Goal: Information Seeking & Learning: Learn about a topic

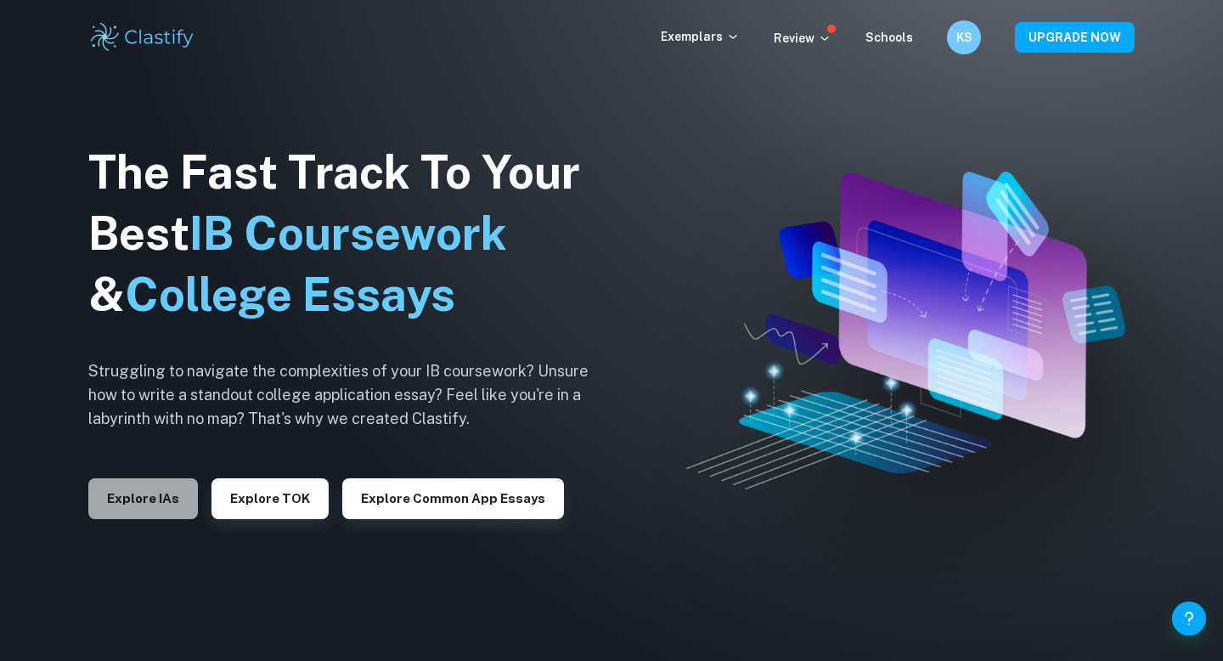
click at [172, 496] on button "Explore IAs" at bounding box center [143, 498] width 110 height 41
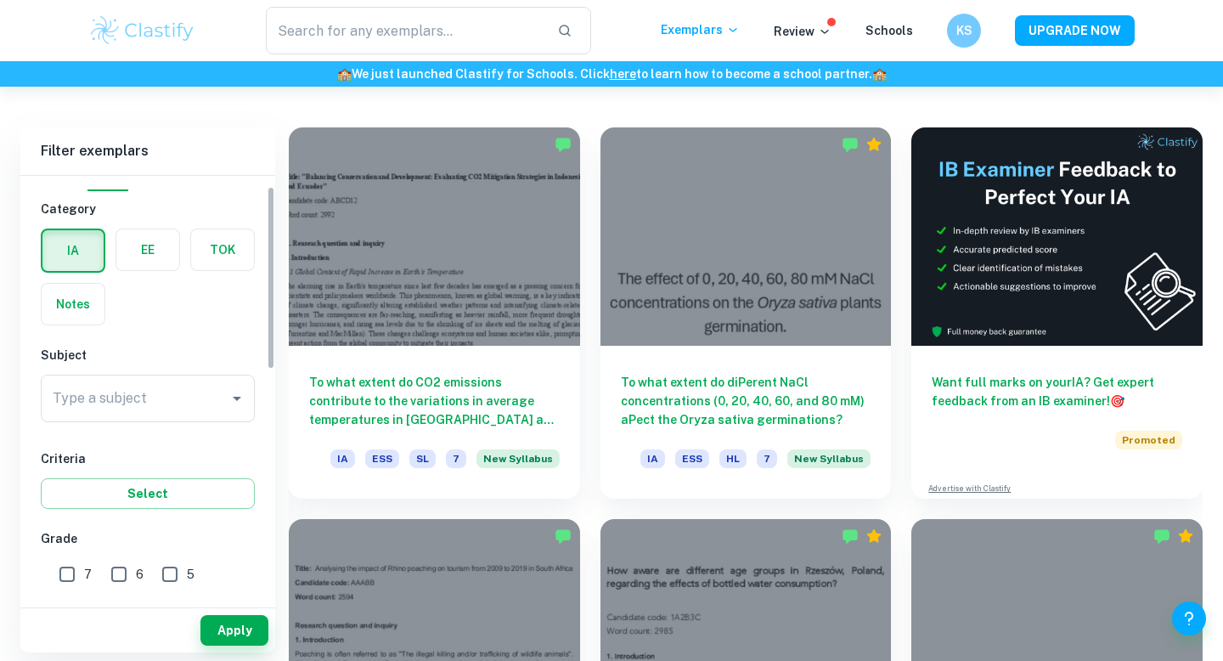
scroll to position [42, 0]
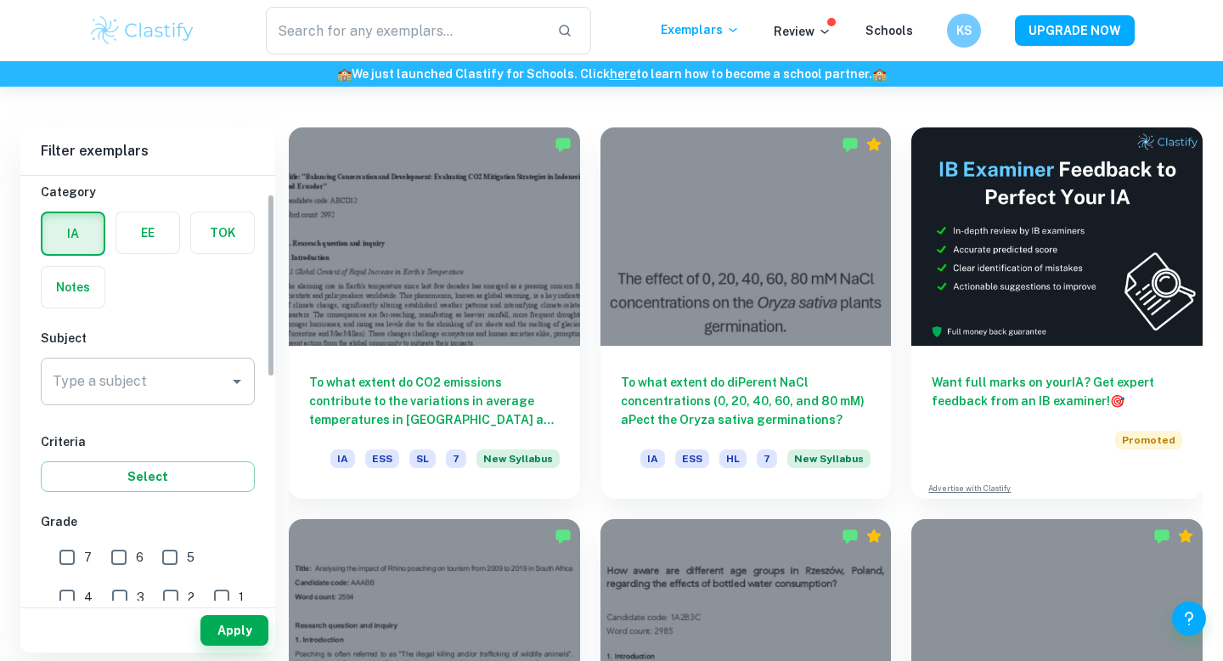
click at [142, 360] on div "Type a subject" at bounding box center [148, 382] width 214 height 48
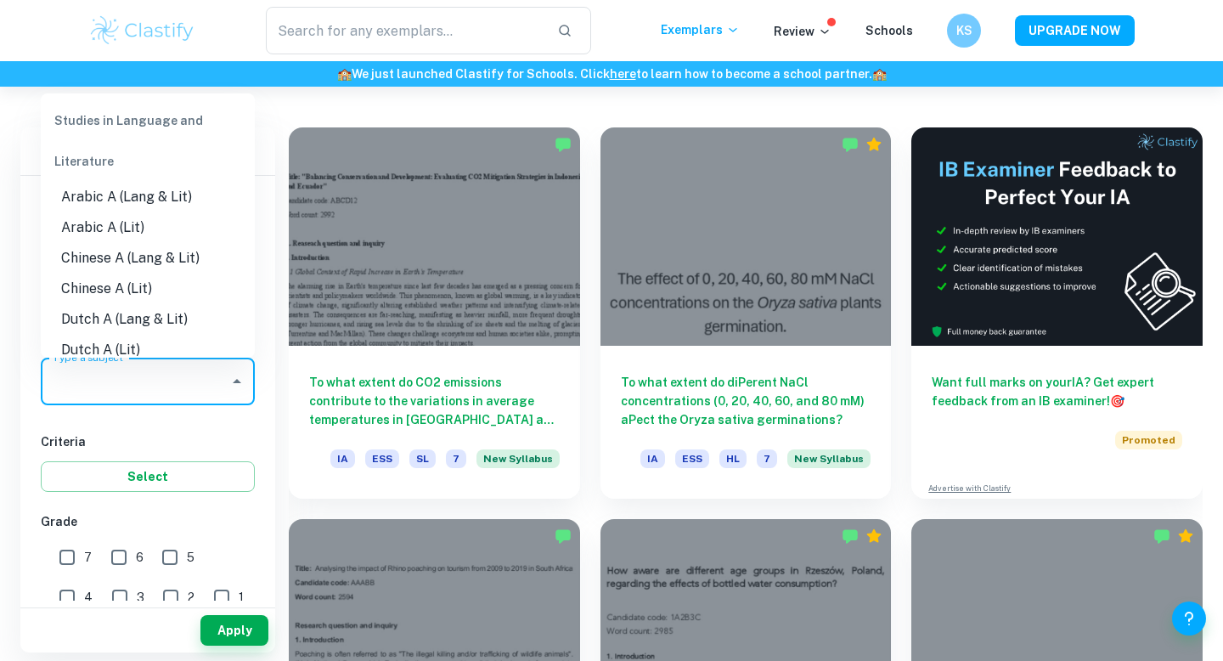
type input "a"
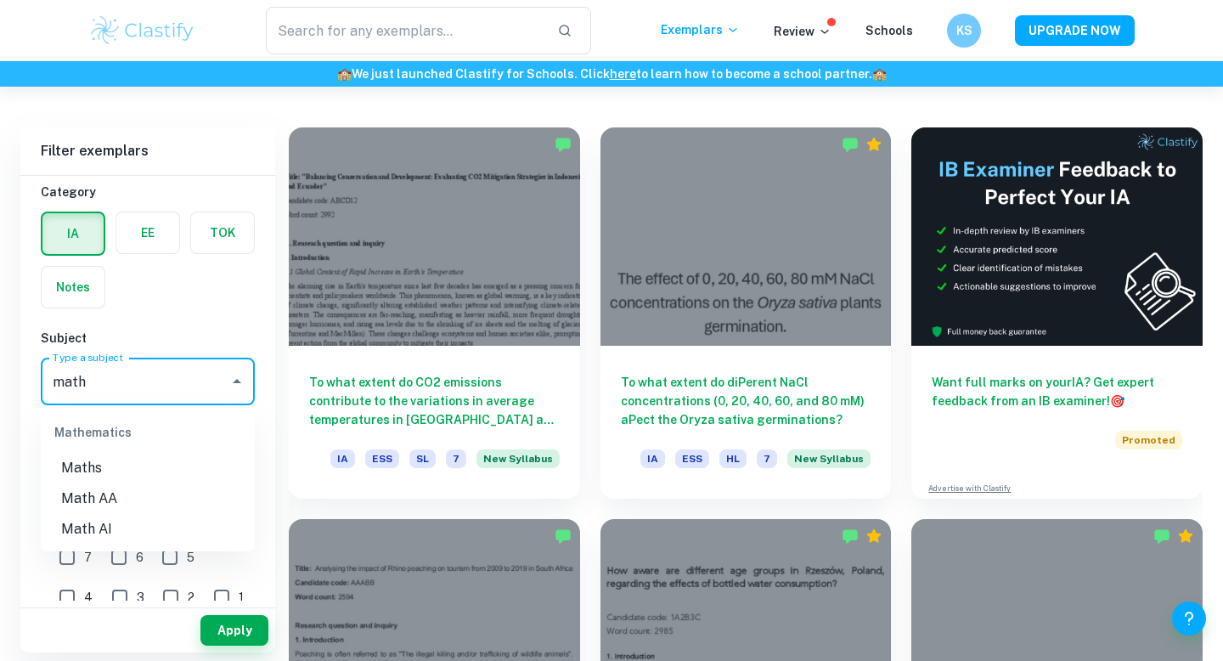
click at [111, 526] on li "Math AI" at bounding box center [148, 529] width 214 height 31
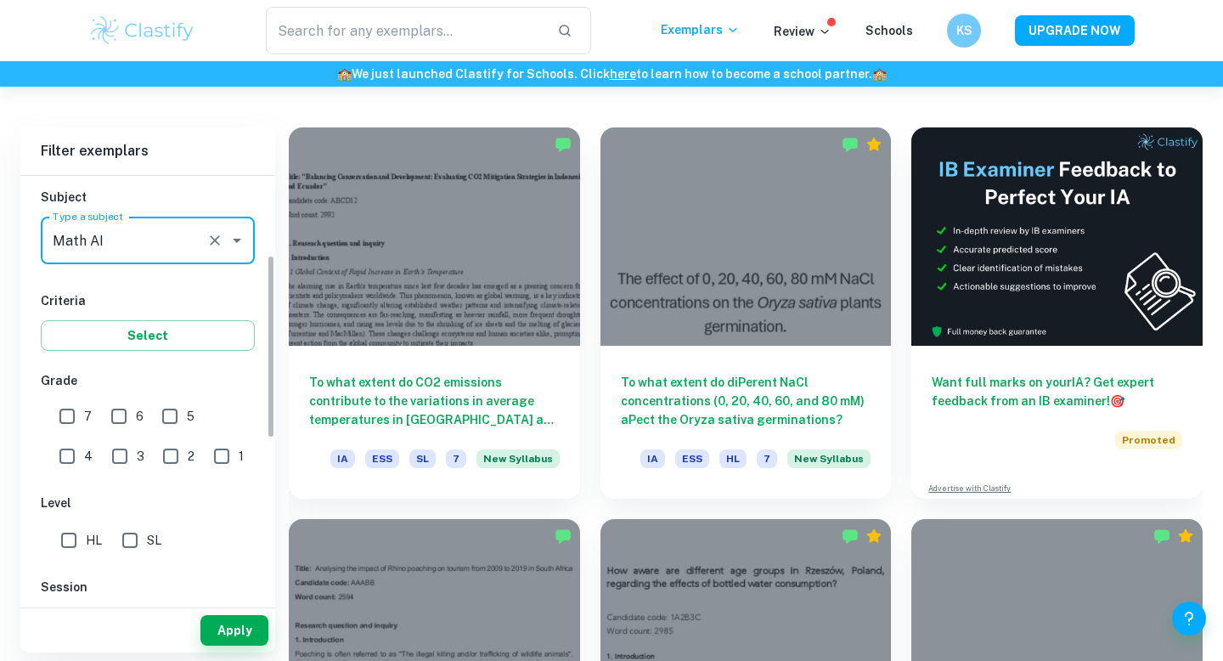
type input "Math AI"
click at [69, 418] on input "7" at bounding box center [67, 416] width 34 height 34
checkbox input "true"
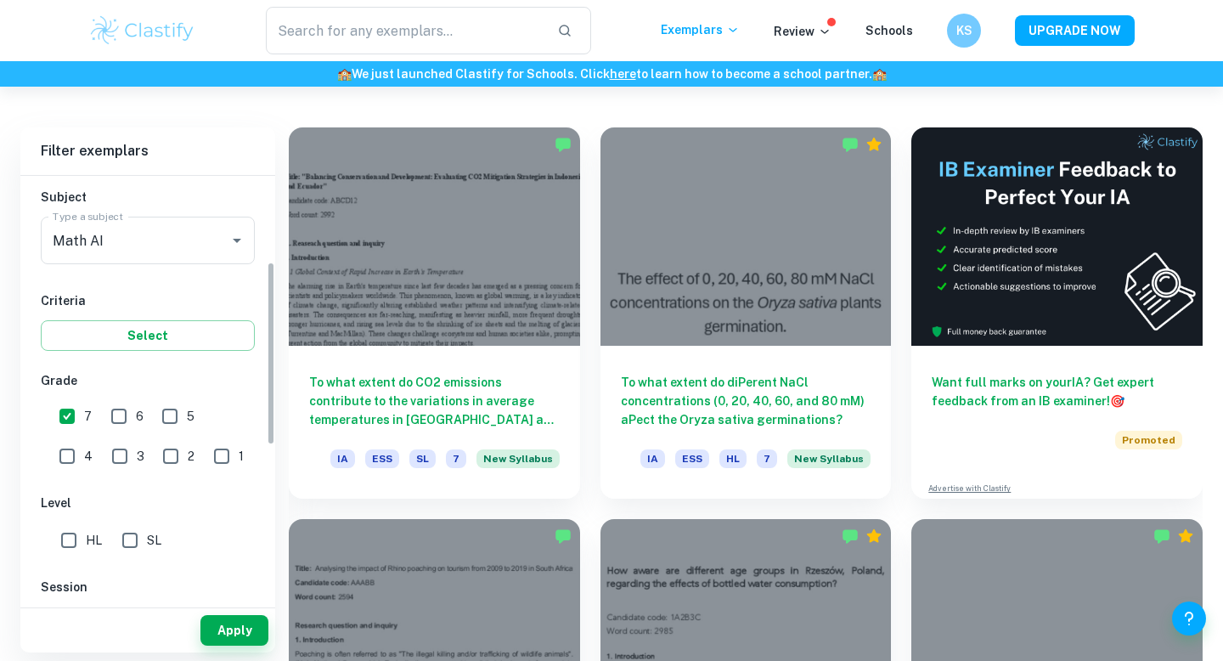
scroll to position [327, 0]
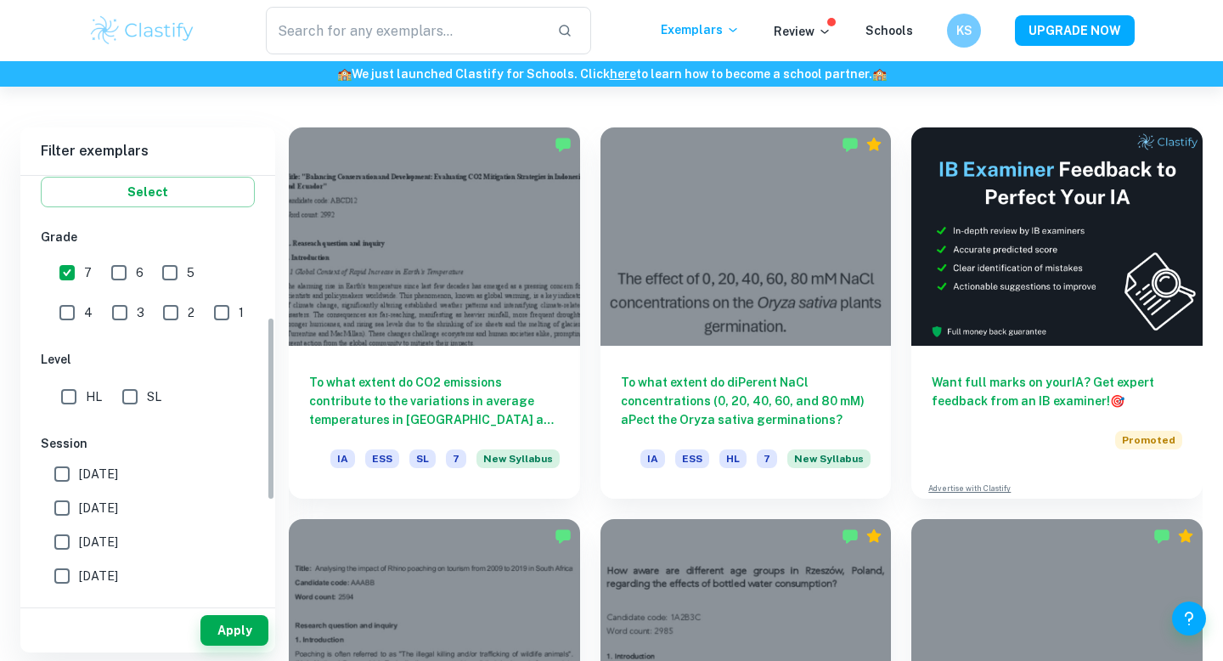
click at [129, 411] on input "SL" at bounding box center [130, 397] width 34 height 34
checkbox input "true"
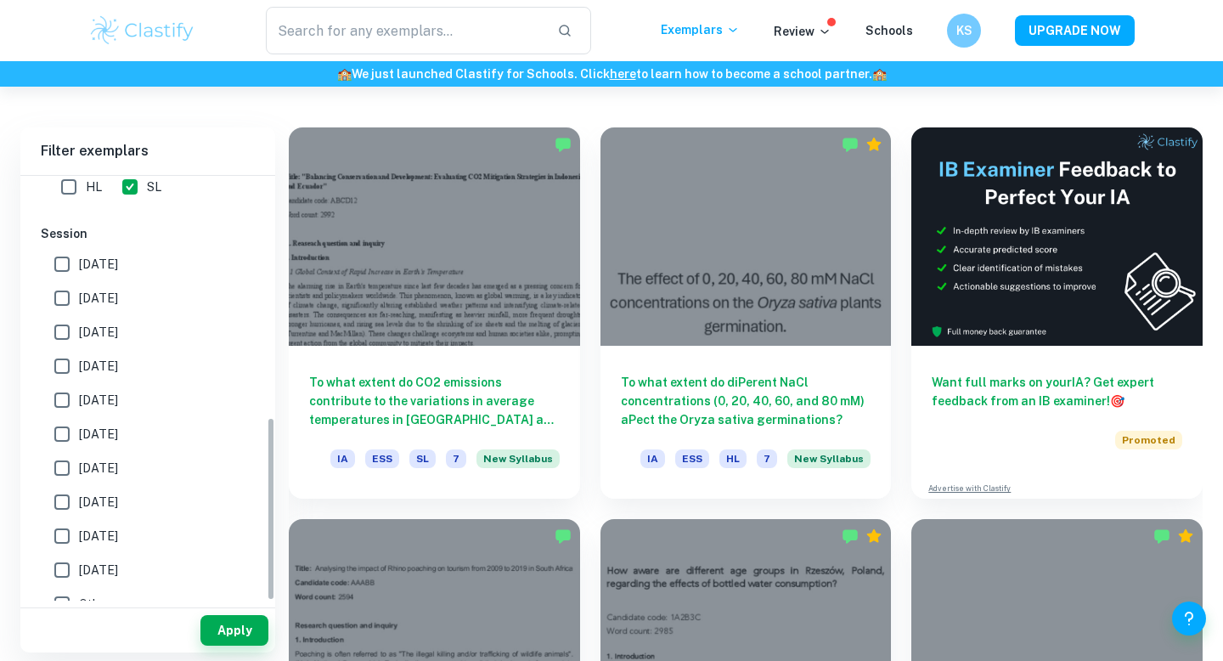
scroll to position [557, 0]
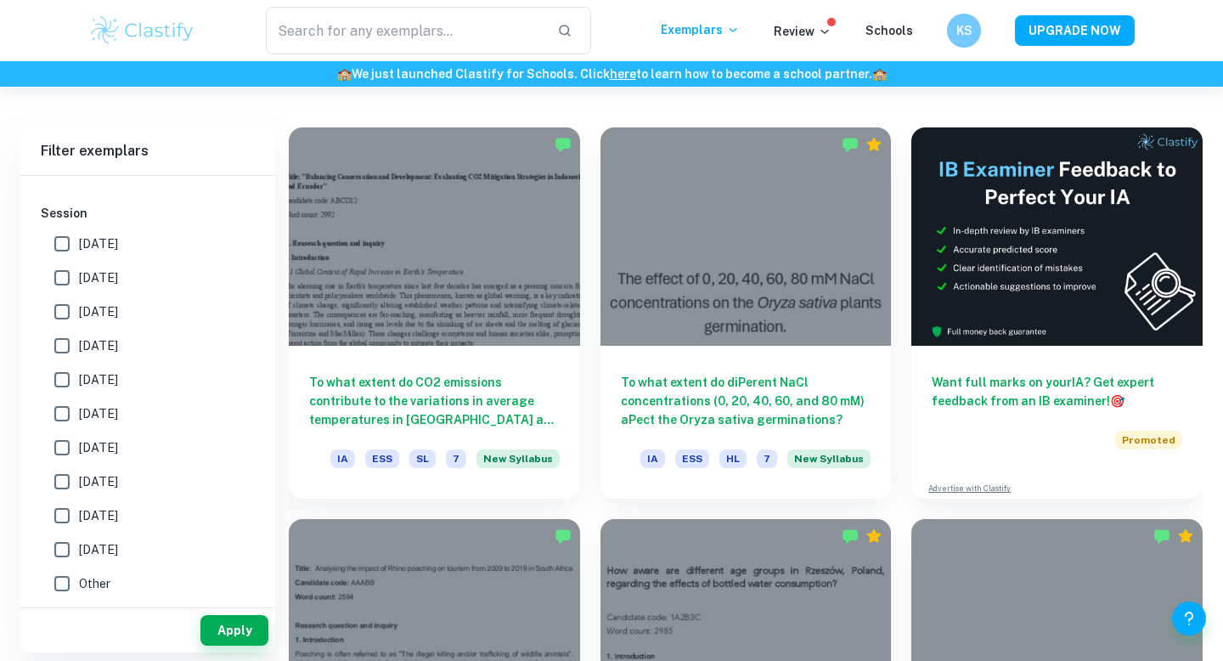
click at [245, 613] on div "Apply" at bounding box center [147, 630] width 255 height 44
click at [244, 622] on button "Apply" at bounding box center [234, 630] width 68 height 31
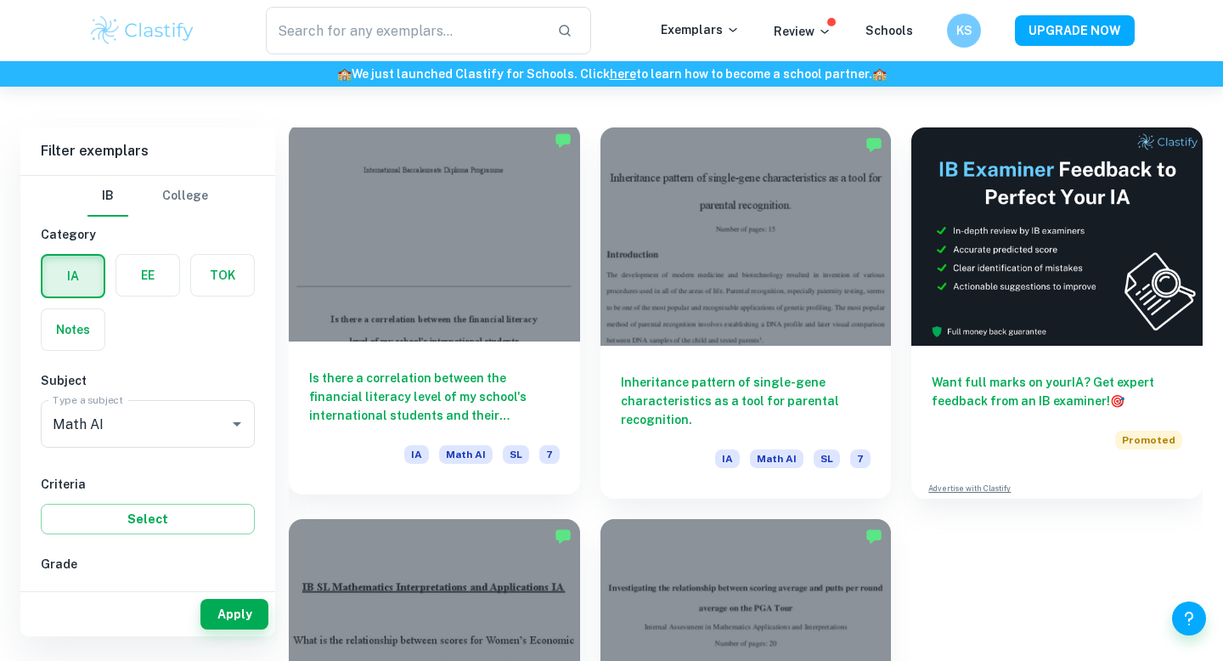
scroll to position [429, 0]
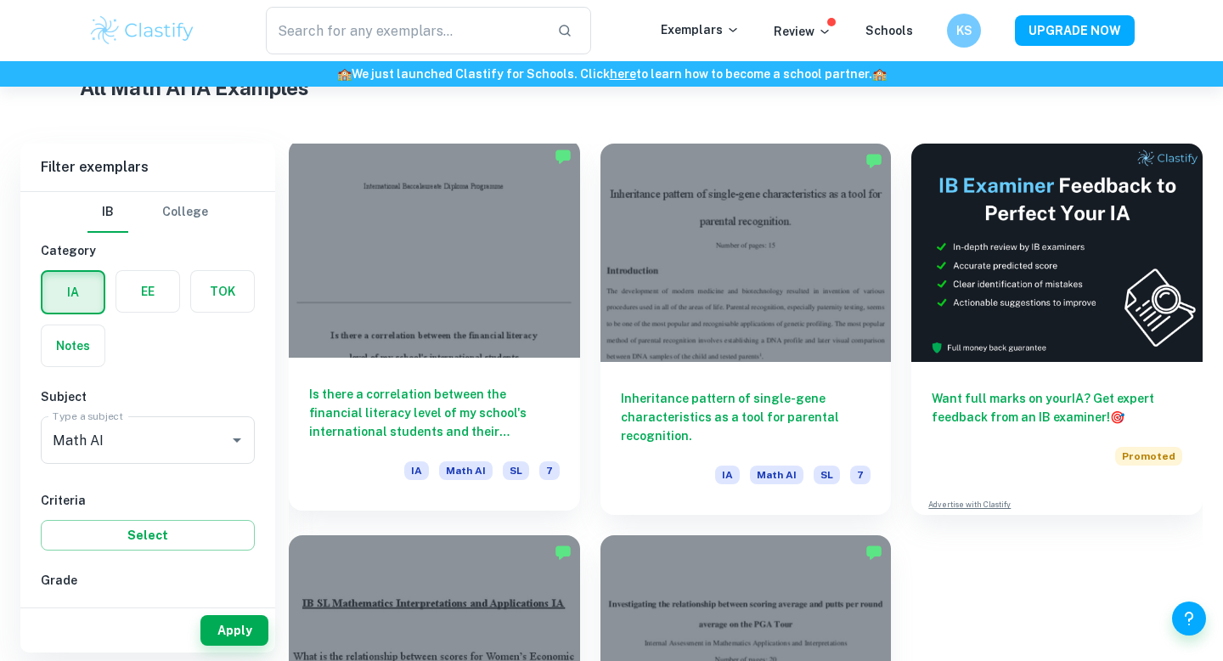
click at [495, 338] on div at bounding box center [434, 248] width 291 height 218
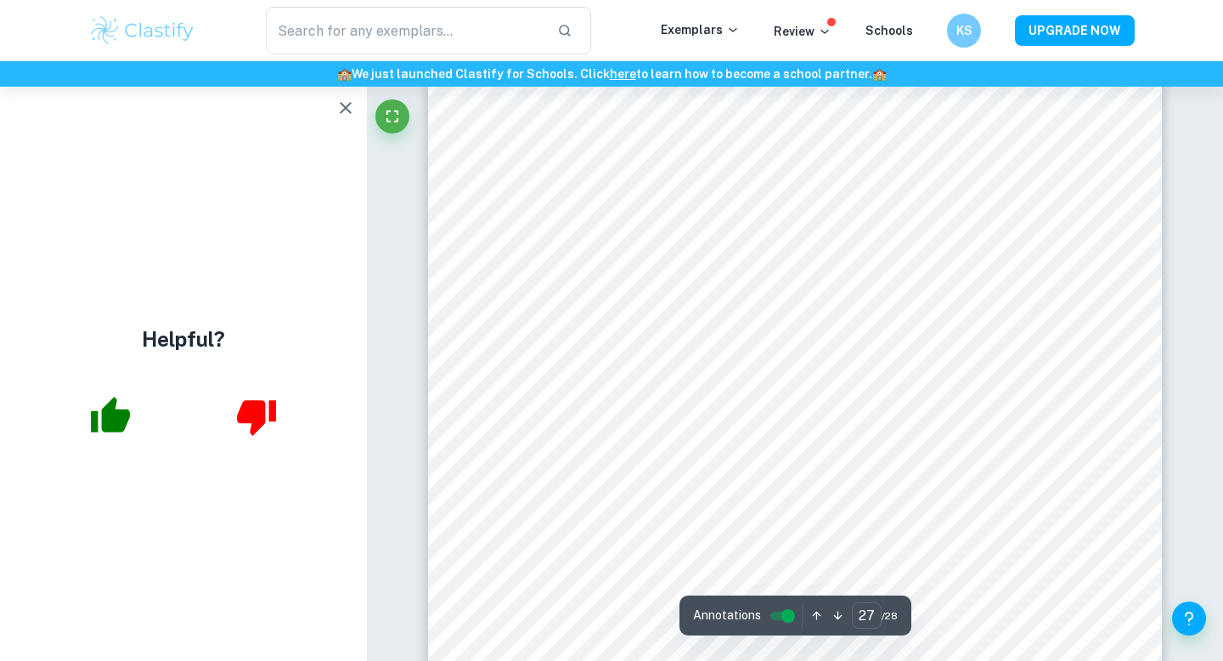
scroll to position [25679, 0]
type input "19"
